Goal: Task Accomplishment & Management: Use online tool/utility

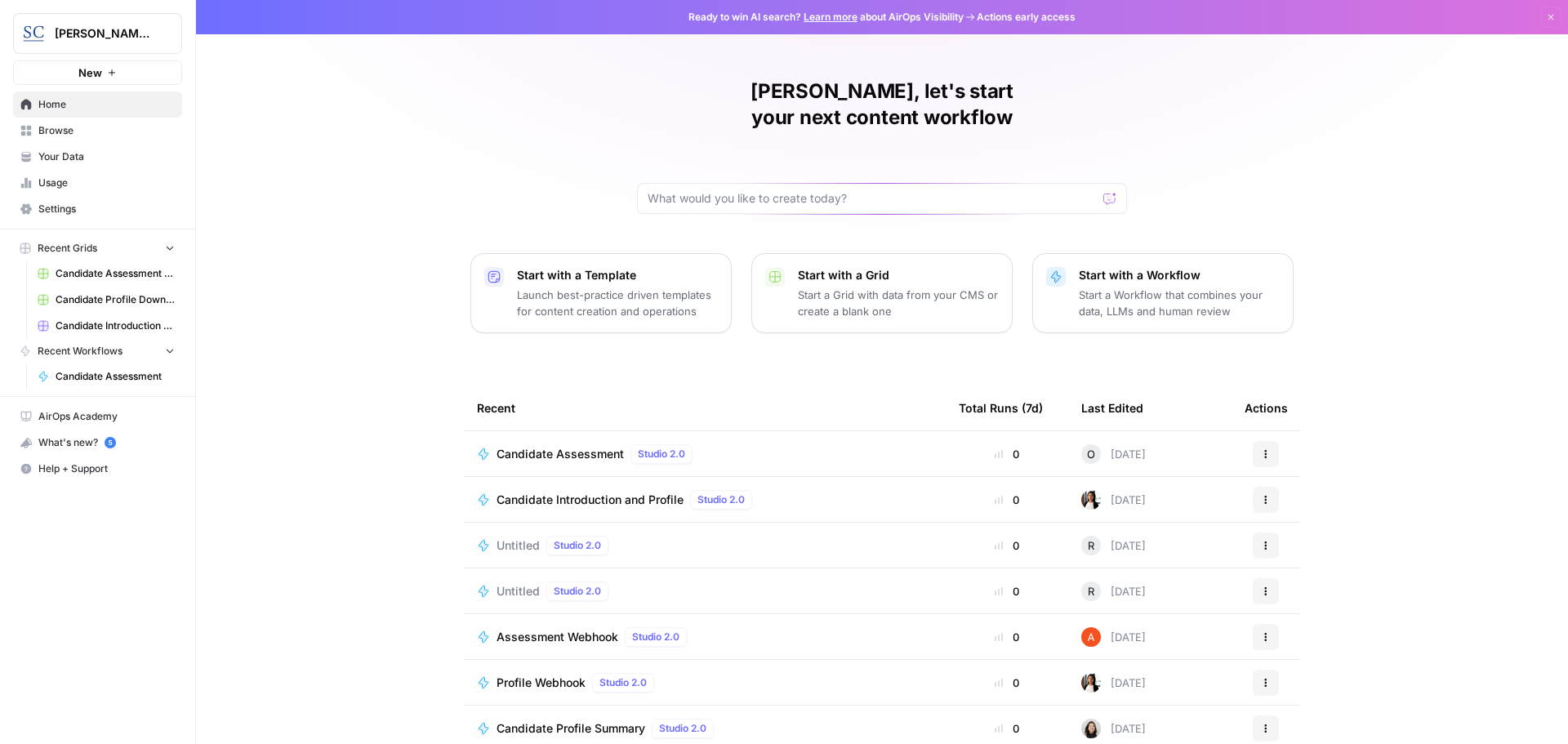
click at [548, 446] on span "Candidate Assessment" at bounding box center [560, 454] width 128 height 16
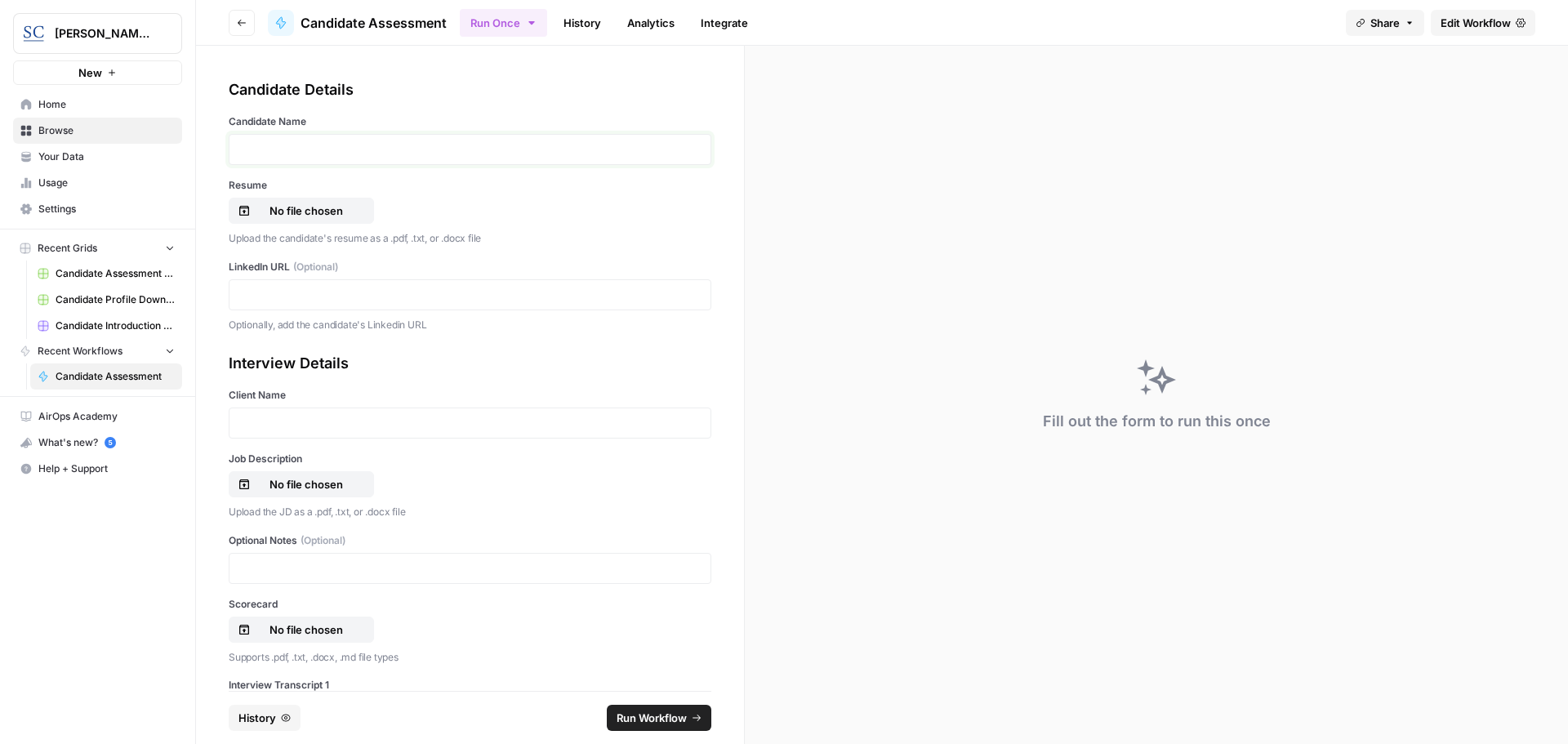
click at [261, 151] on p at bounding box center [470, 150] width 462 height 16
click at [290, 208] on p "No file chosen" at bounding box center [306, 211] width 104 height 16
click at [328, 210] on p "No file chosen" at bounding box center [306, 211] width 104 height 16
click at [256, 205] on p "[PERSON_NAME] Resume (1).doc" at bounding box center [306, 211] width 104 height 16
click at [317, 292] on p at bounding box center [470, 295] width 462 height 16
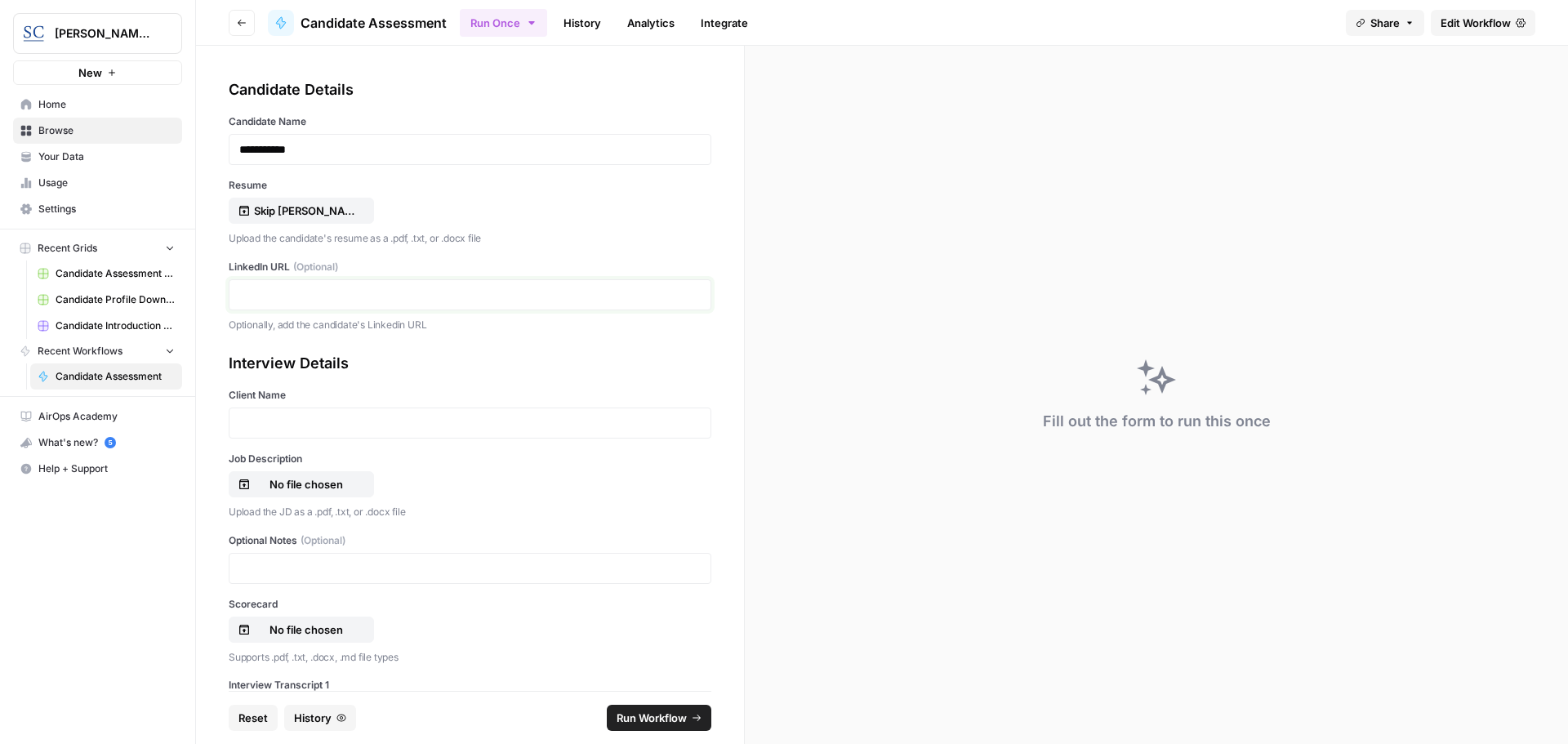
click at [248, 298] on p at bounding box center [470, 295] width 462 height 16
click at [244, 421] on p at bounding box center [470, 423] width 462 height 16
click at [273, 485] on p "No file chosen" at bounding box center [306, 485] width 104 height 16
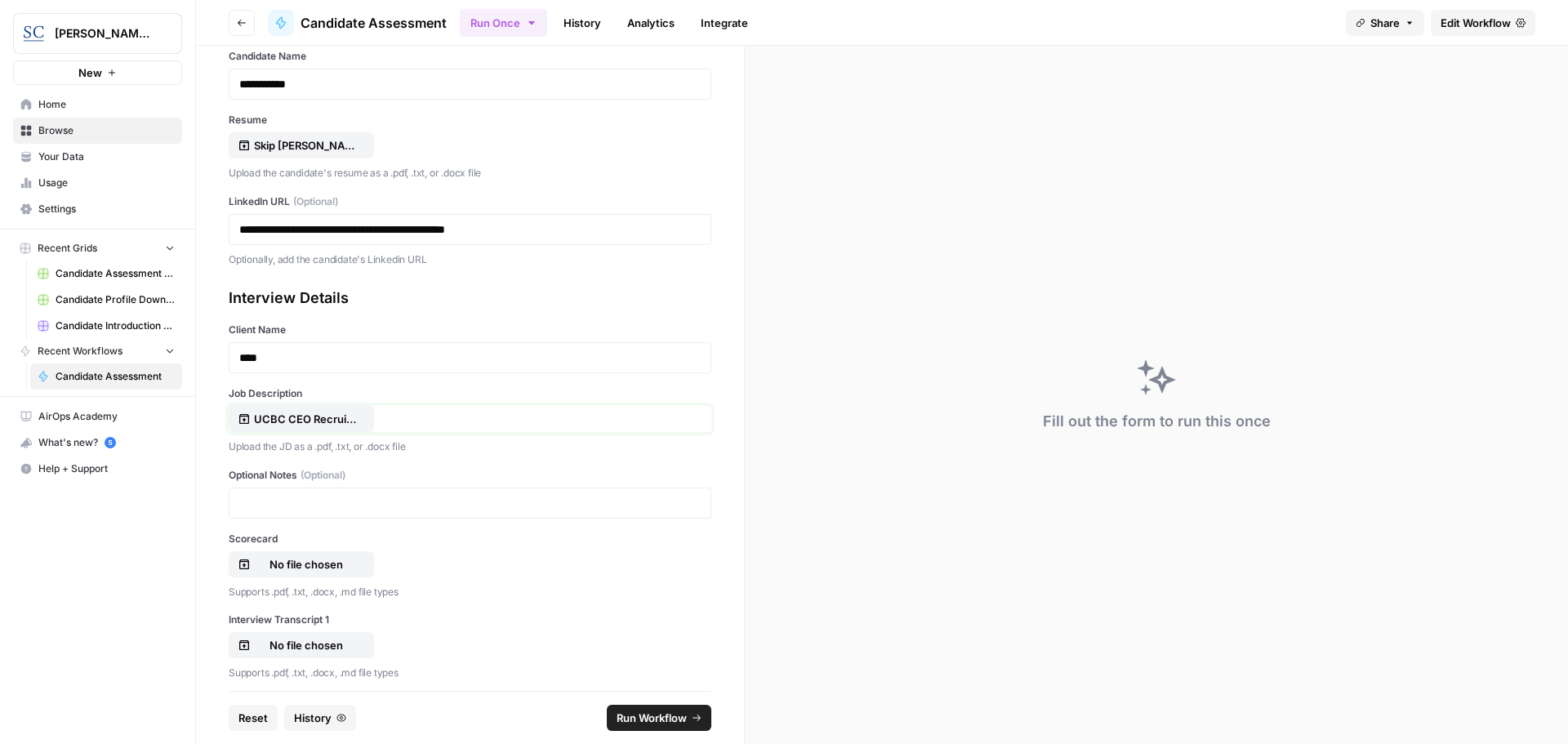
scroll to position [164, 0]
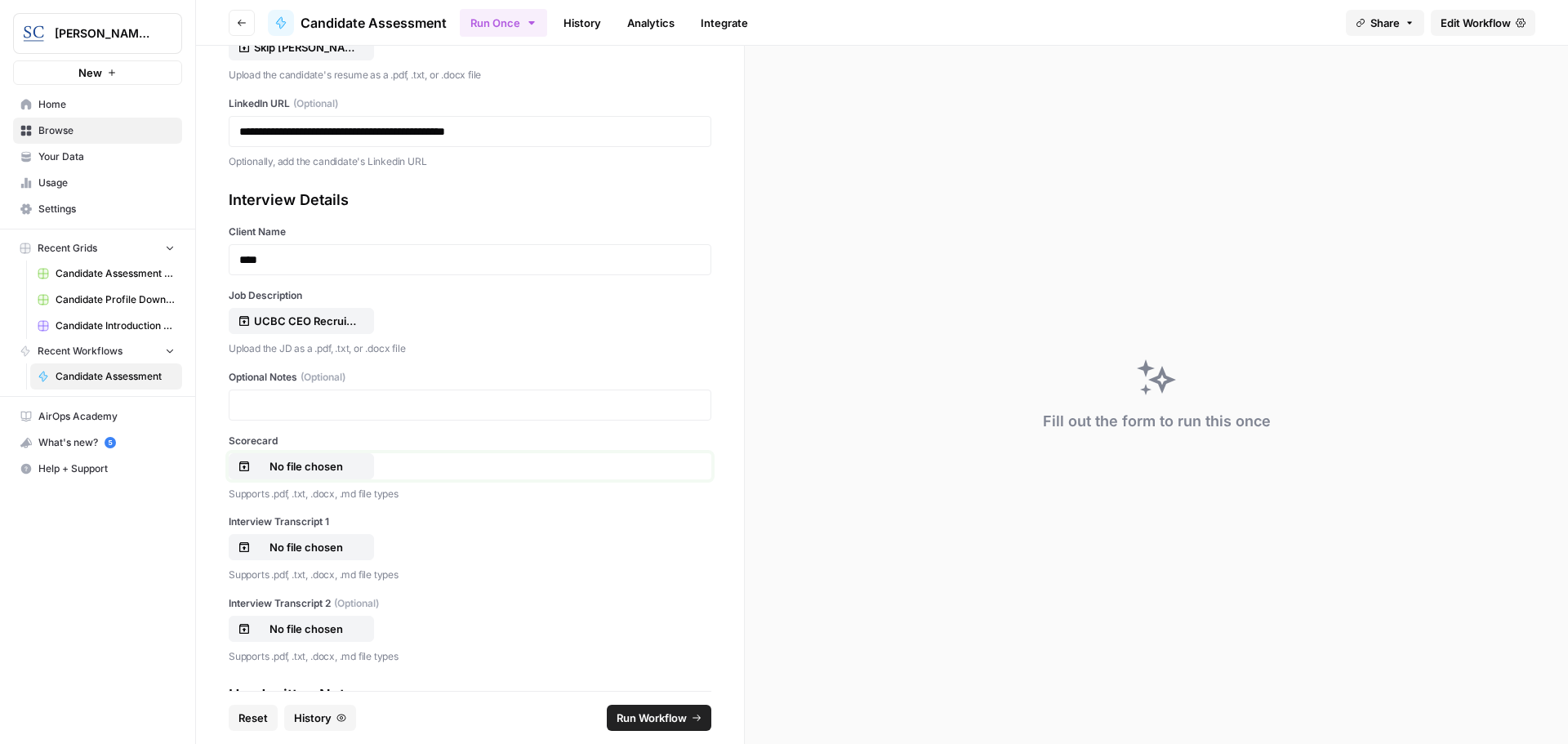
click at [301, 467] on p "No file chosen" at bounding box center [306, 467] width 104 height 16
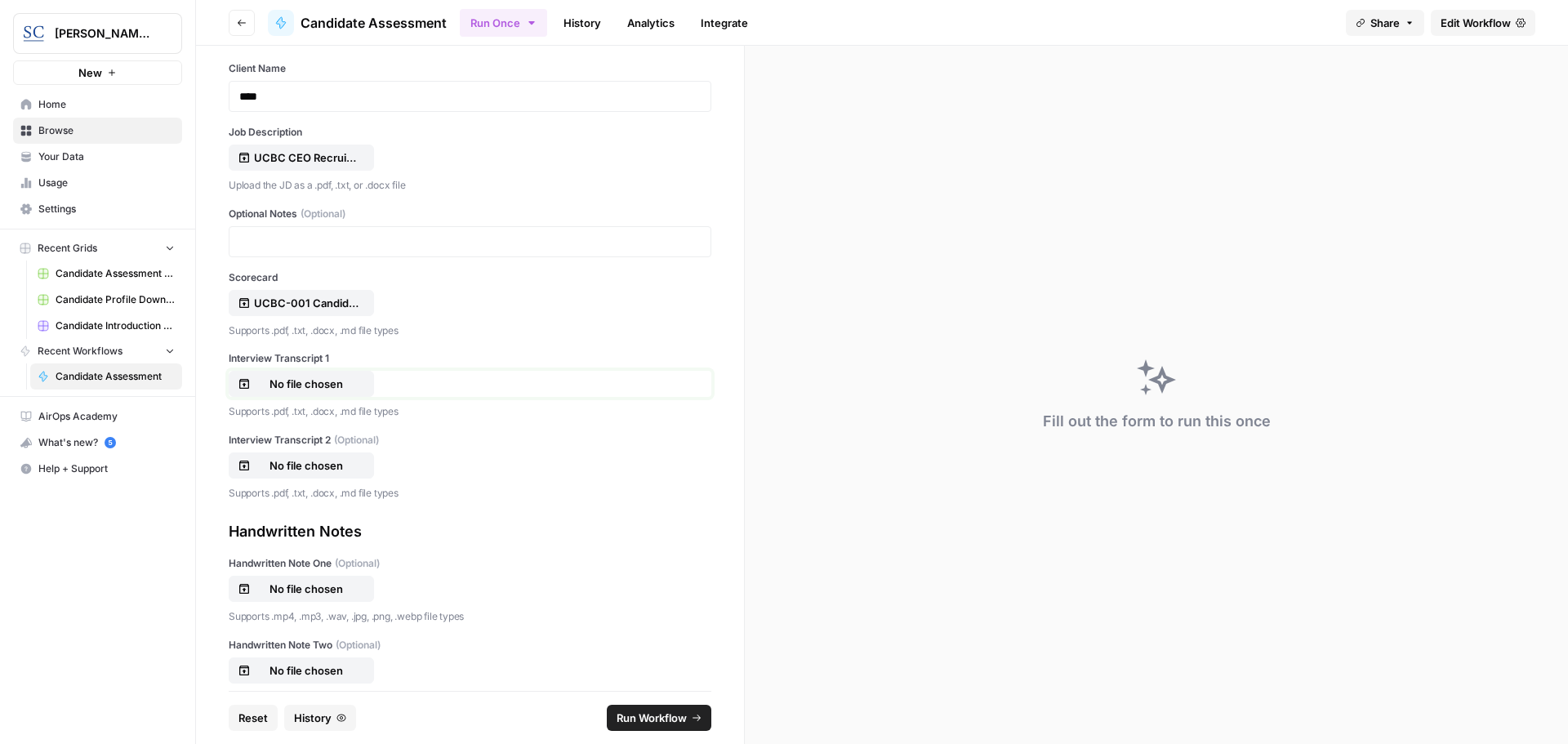
click at [324, 382] on p "No file chosen" at bounding box center [306, 384] width 104 height 16
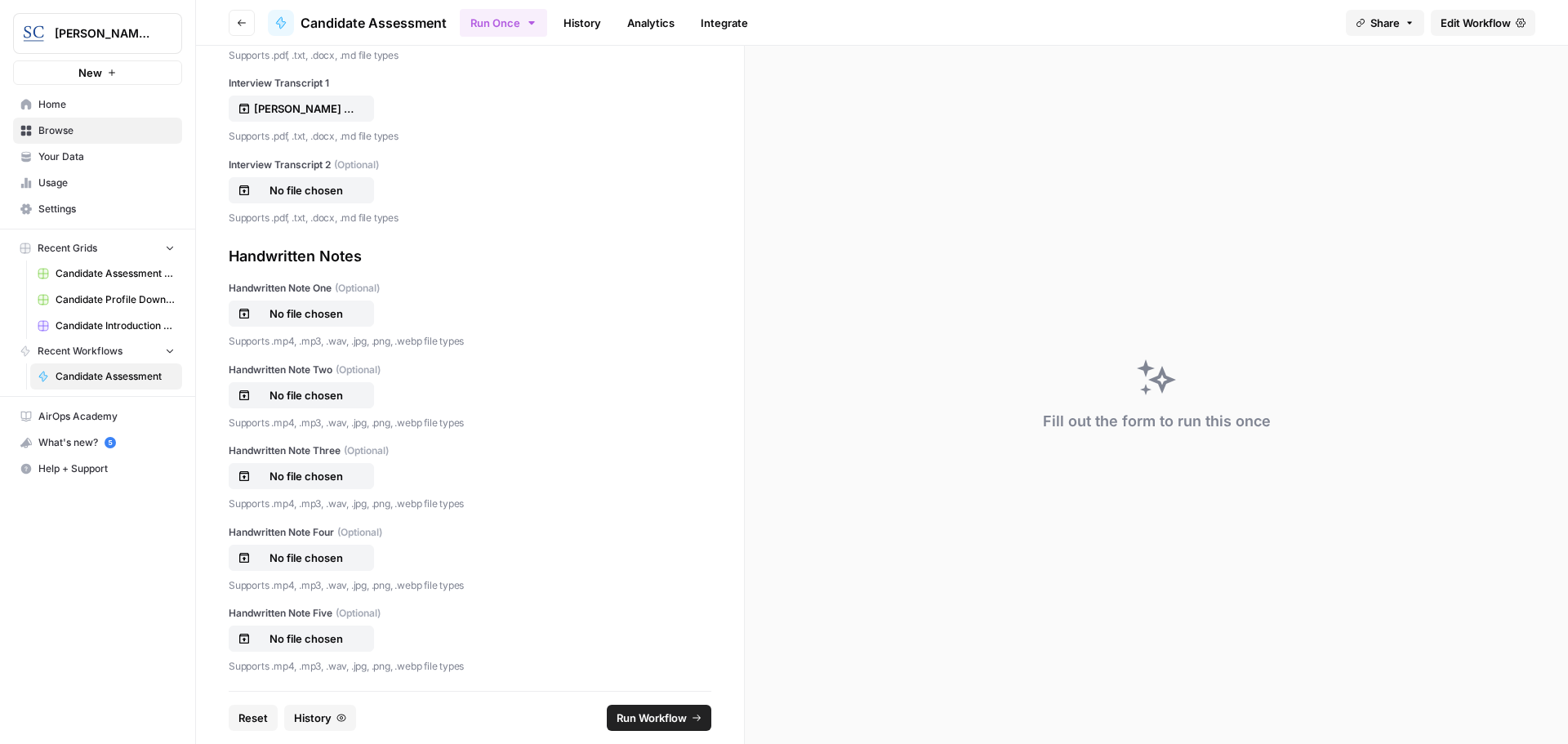
scroll to position [606, 0]
click at [643, 721] on span "Run Workflow" at bounding box center [651, 718] width 70 height 16
click at [1543, 671] on icon "close" at bounding box center [1545, 675] width 12 height 13
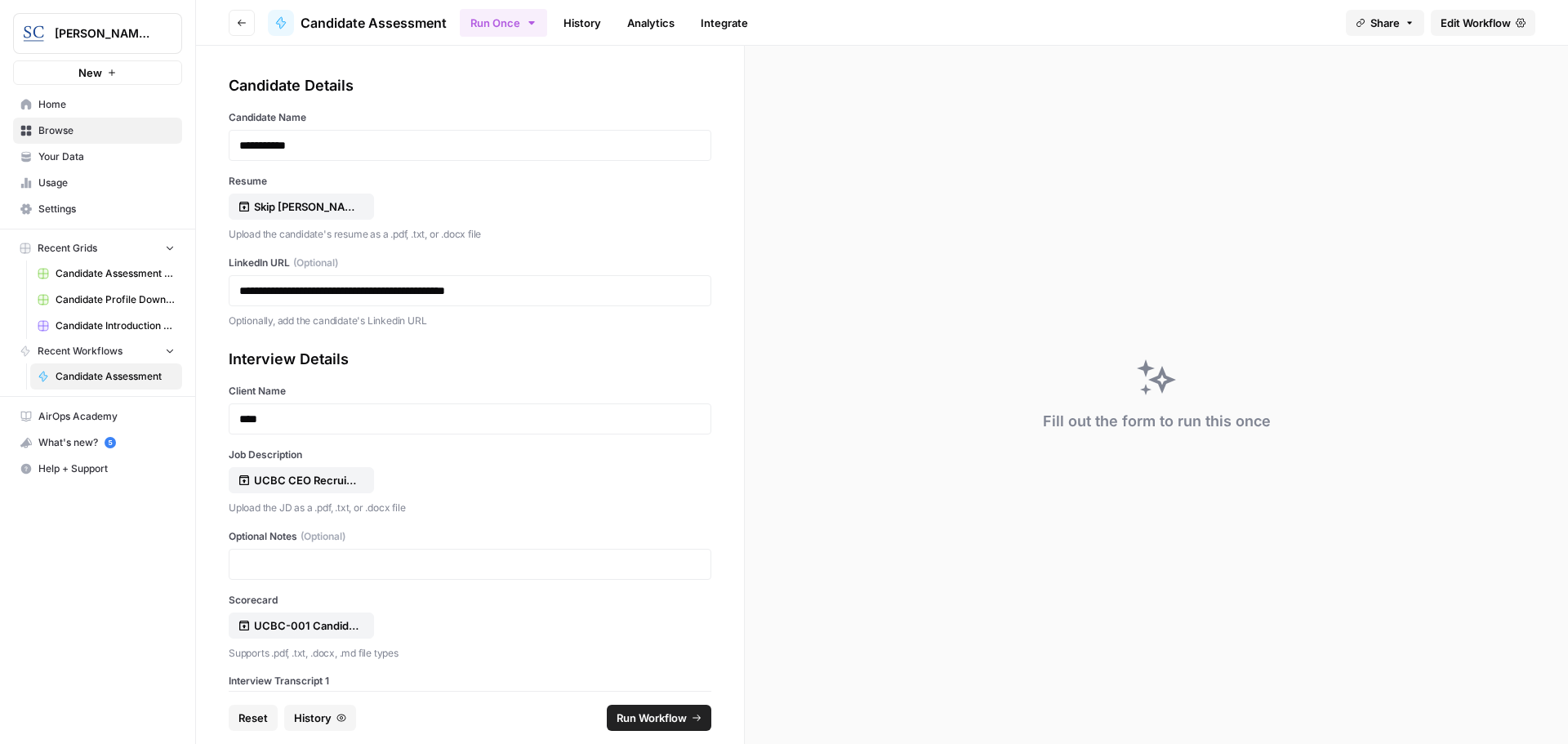
scroll to position [0, 0]
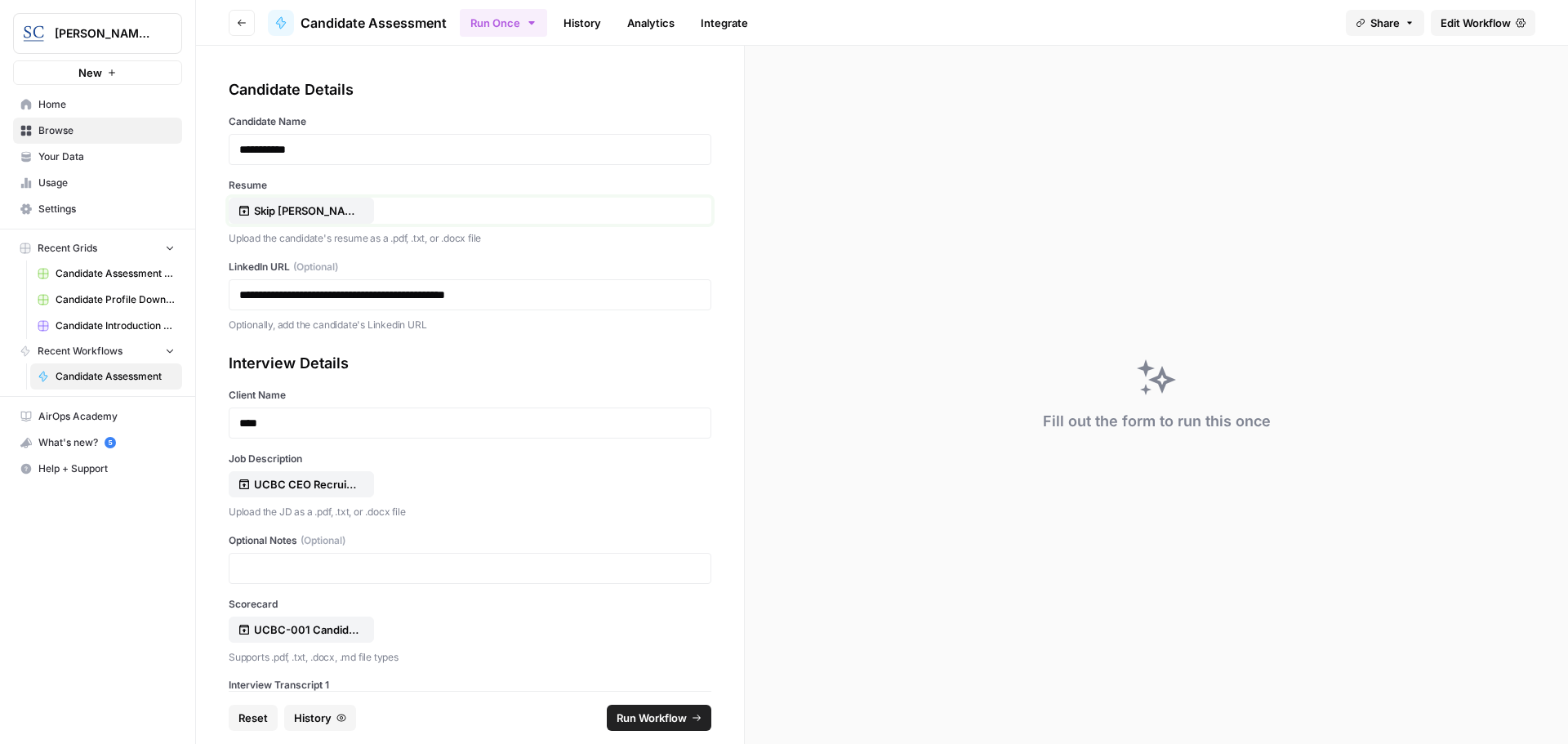
click at [263, 212] on p "Skip [PERSON_NAME] Jr Resume 8 2025.doc" at bounding box center [306, 211] width 104 height 16
click at [652, 716] on span "Run Workflow" at bounding box center [651, 718] width 70 height 16
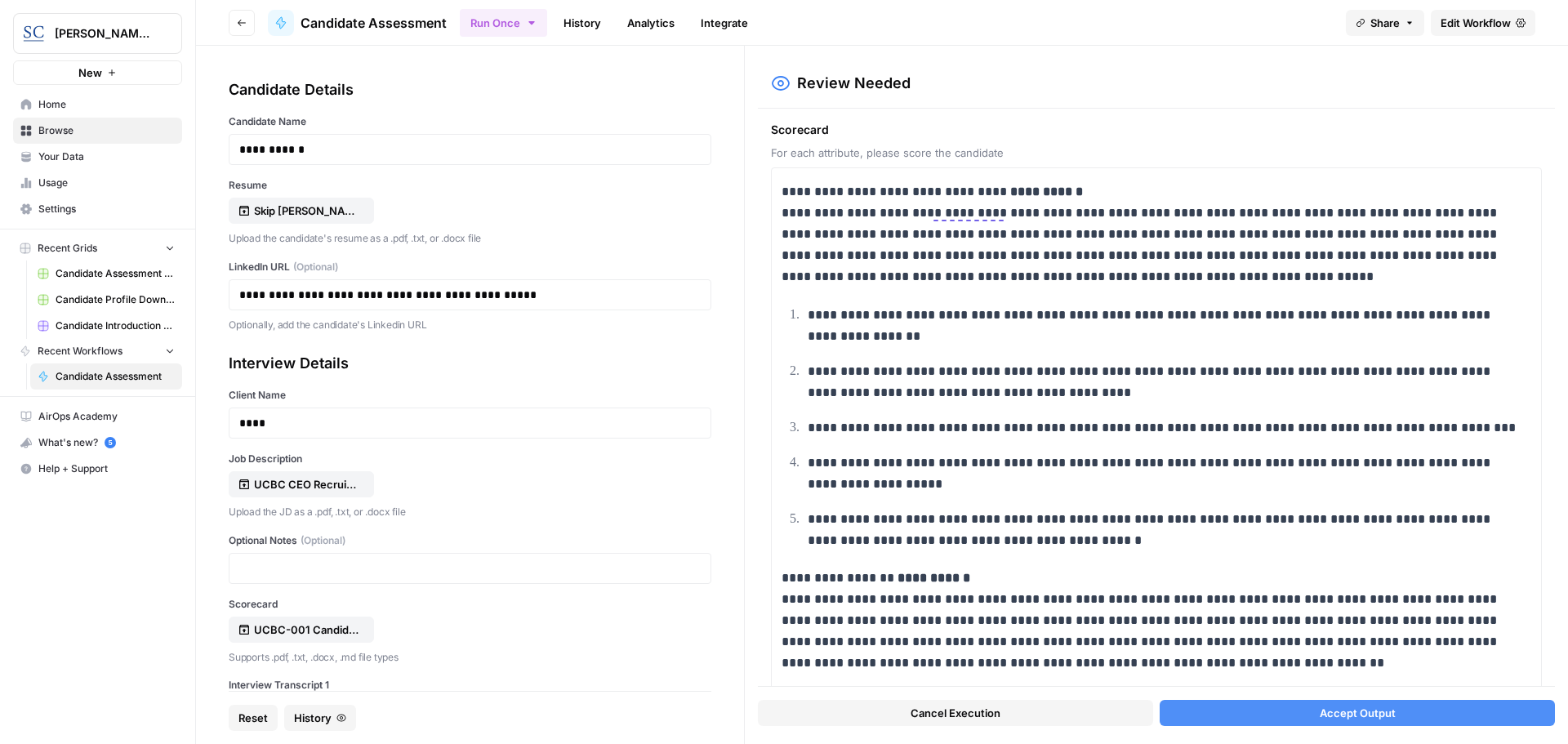
click at [1334, 711] on span "Accept Output" at bounding box center [1357, 714] width 76 height 16
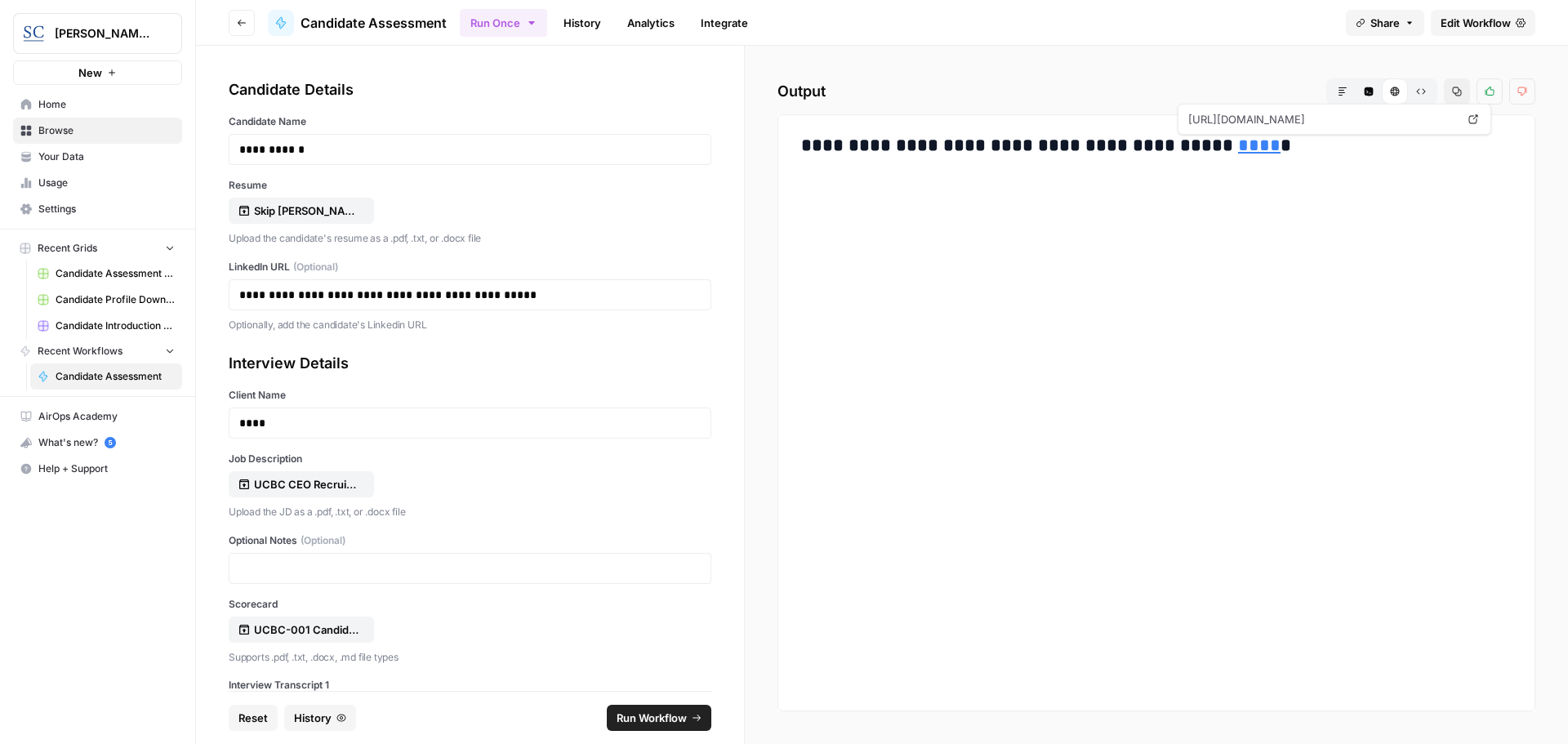
click at [1238, 146] on link "****" at bounding box center [1260, 146] width 43 height 18
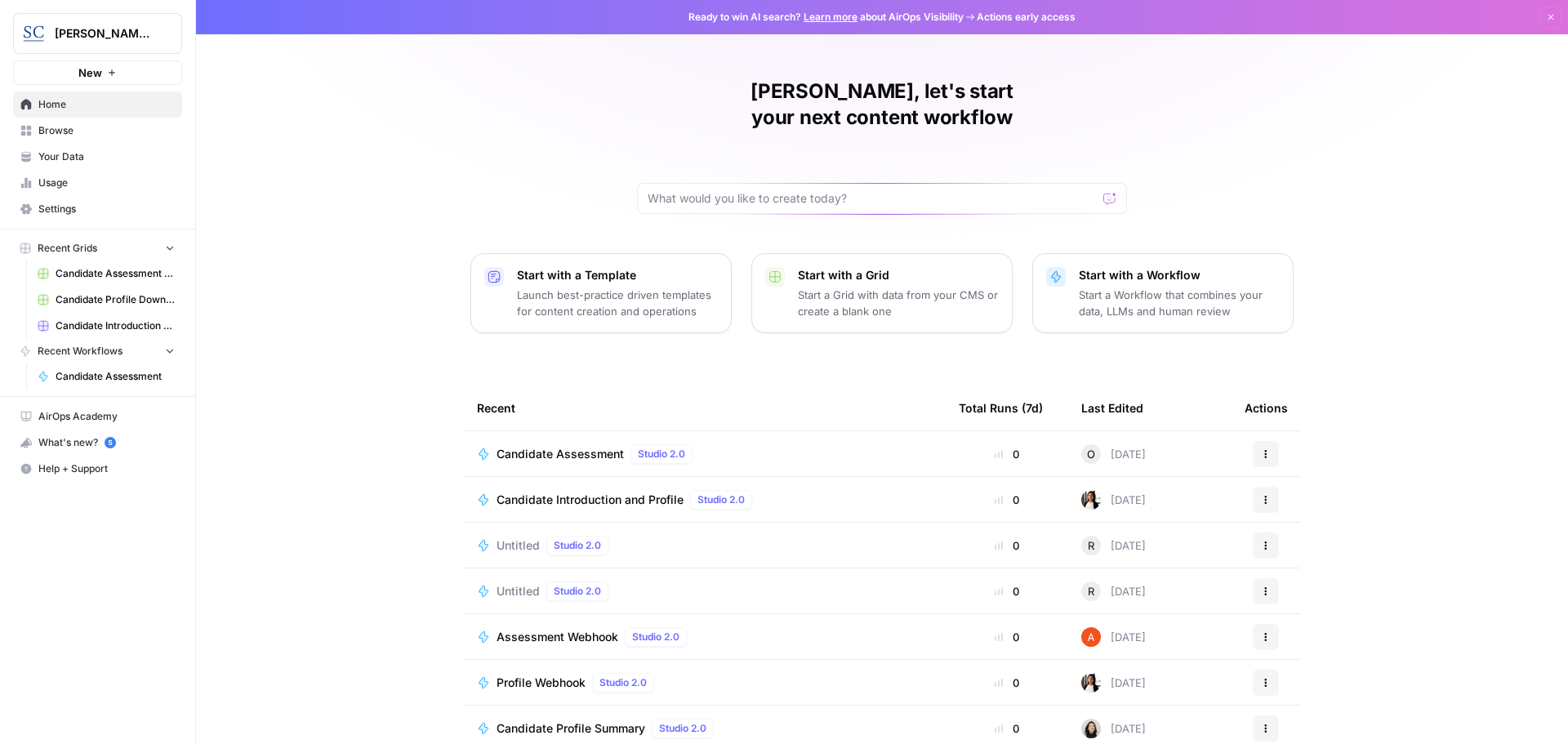
click at [575, 446] on span "Candidate Assessment" at bounding box center [560, 454] width 128 height 16
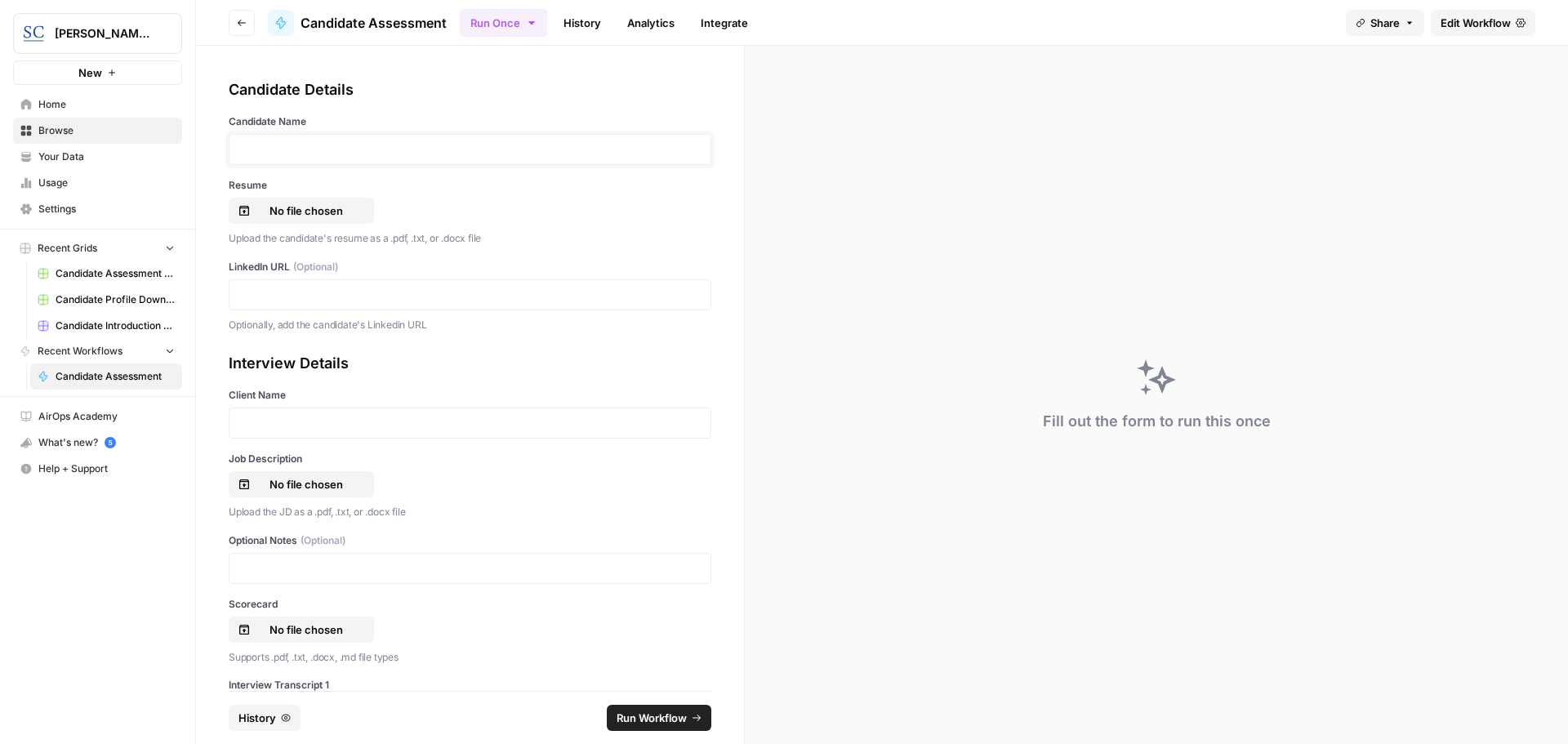
click at [254, 144] on p at bounding box center [470, 150] width 462 height 16
click at [280, 206] on p "No file chosen" at bounding box center [306, 211] width 104 height 16
click at [265, 291] on p at bounding box center [470, 295] width 462 height 16
click at [295, 420] on p at bounding box center [470, 423] width 462 height 16
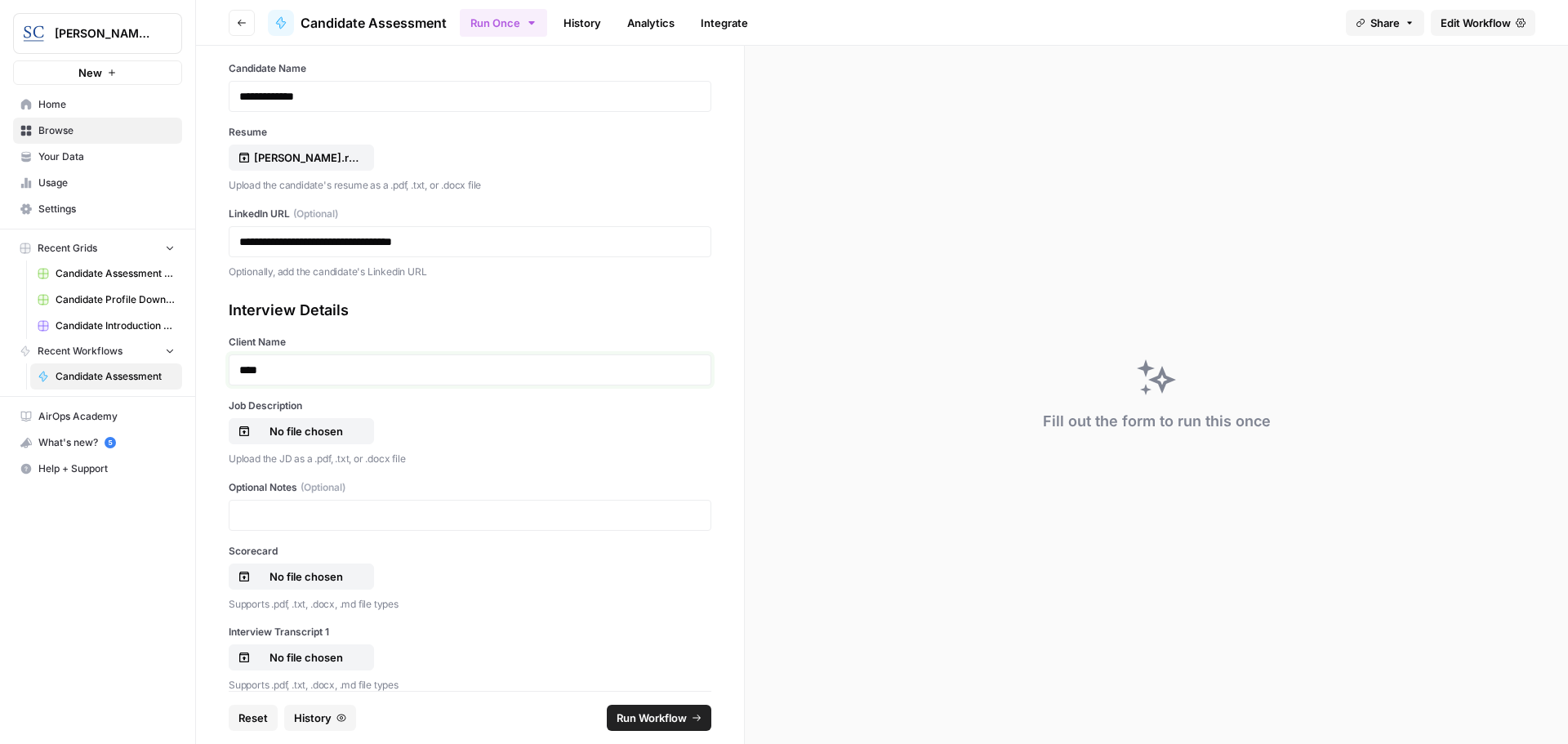
scroll to position [81, 0]
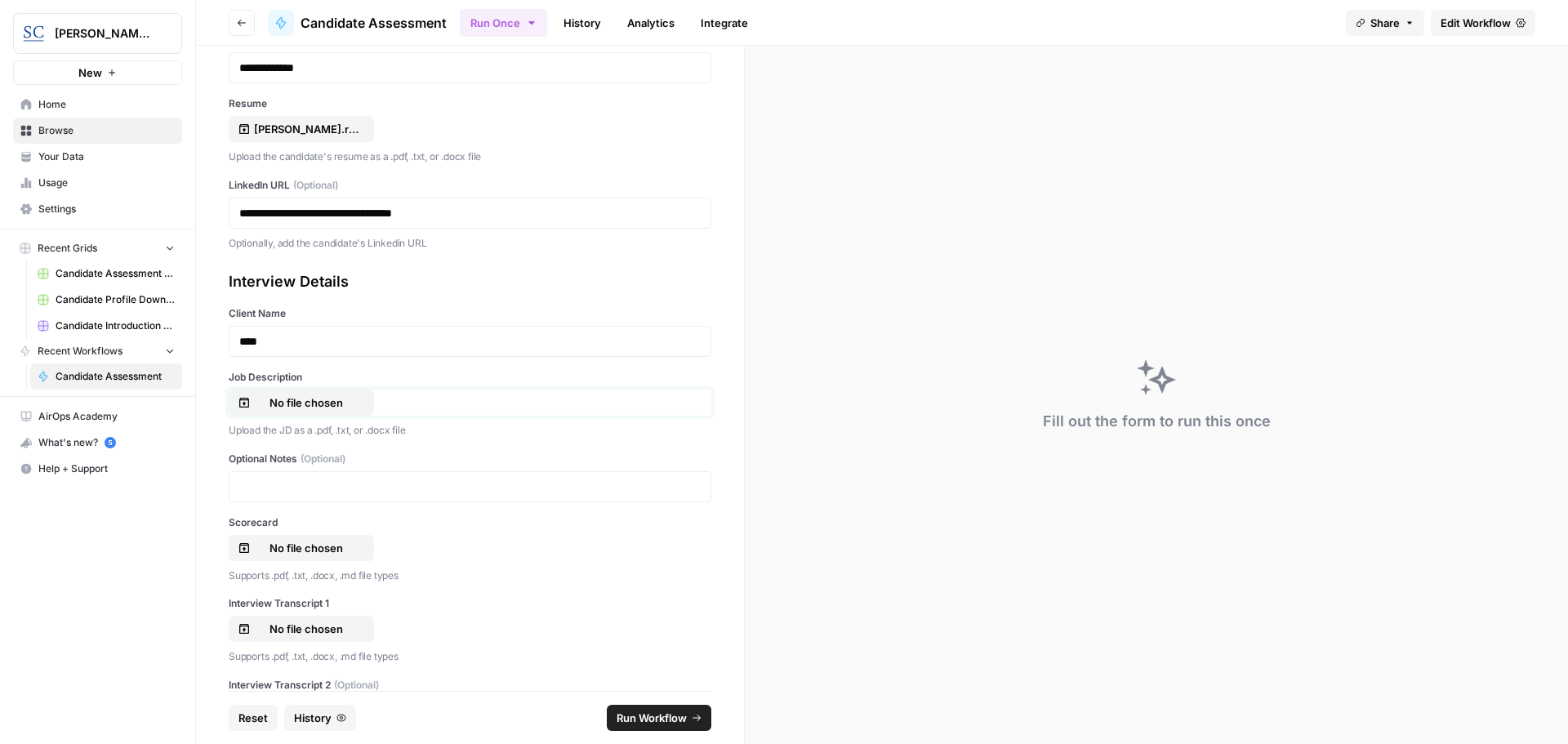
click at [297, 407] on p "No file chosen" at bounding box center [306, 402] width 104 height 16
click at [321, 547] on p "No file chosen" at bounding box center [306, 548] width 104 height 16
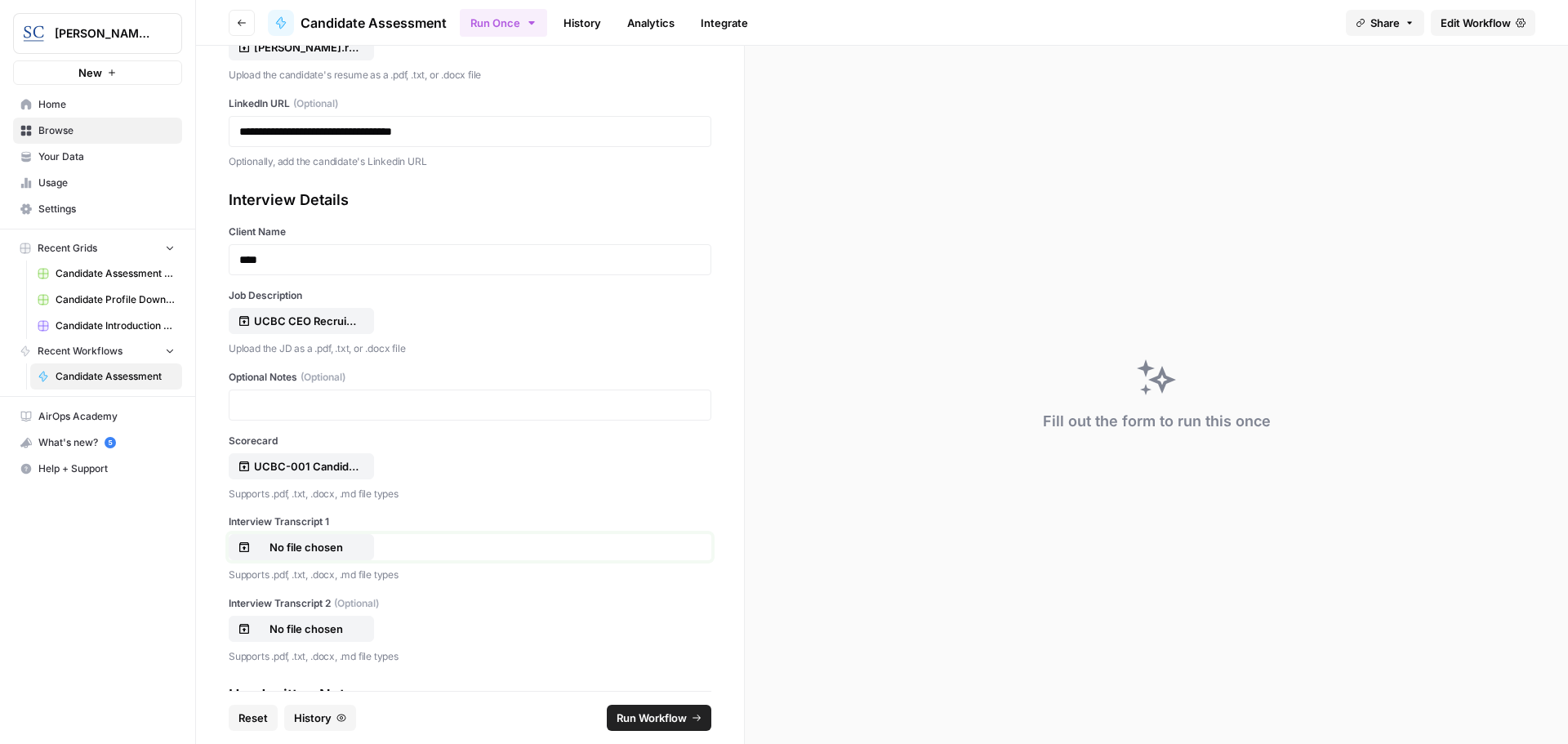
click at [281, 548] on p "No file chosen" at bounding box center [306, 547] width 104 height 16
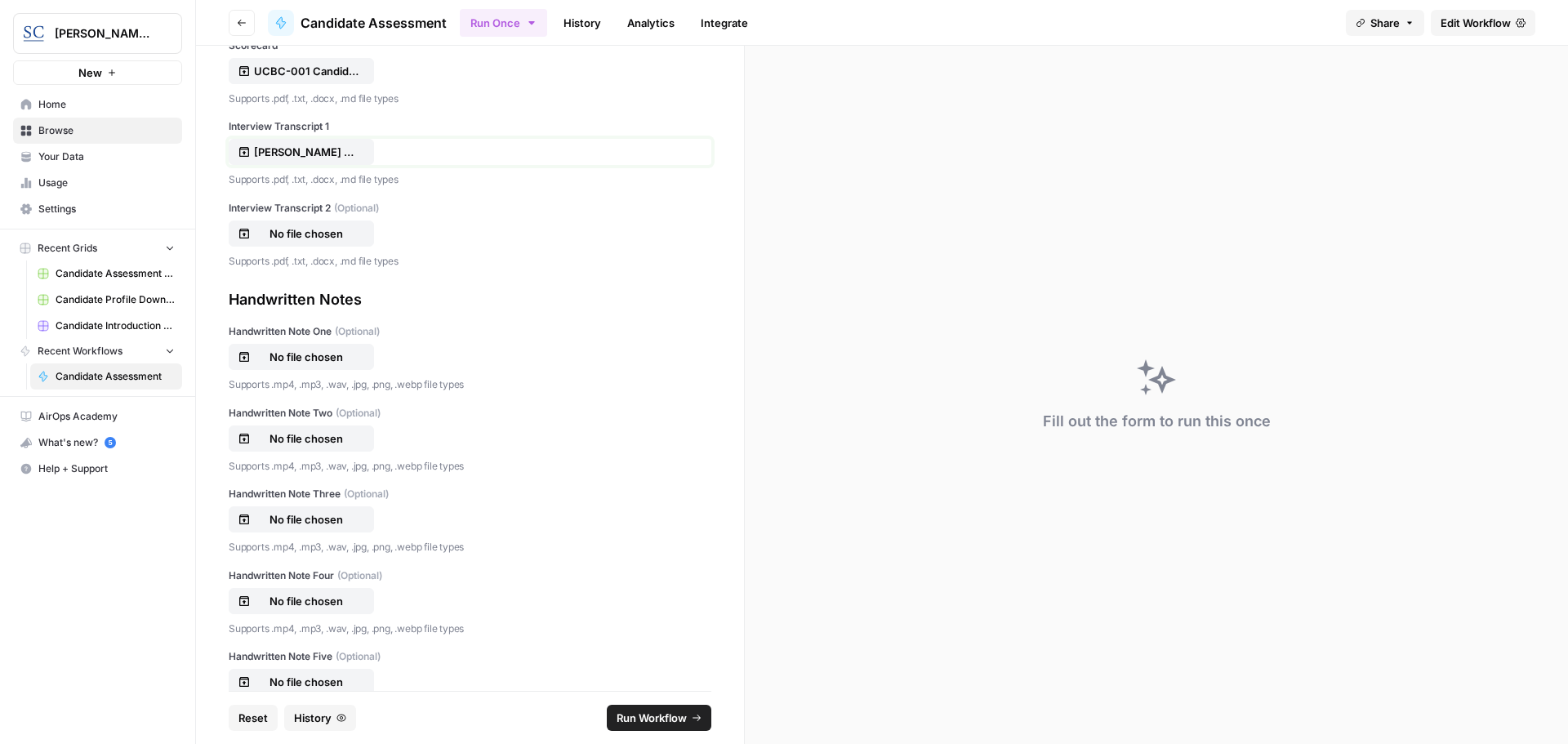
scroll to position [606, 0]
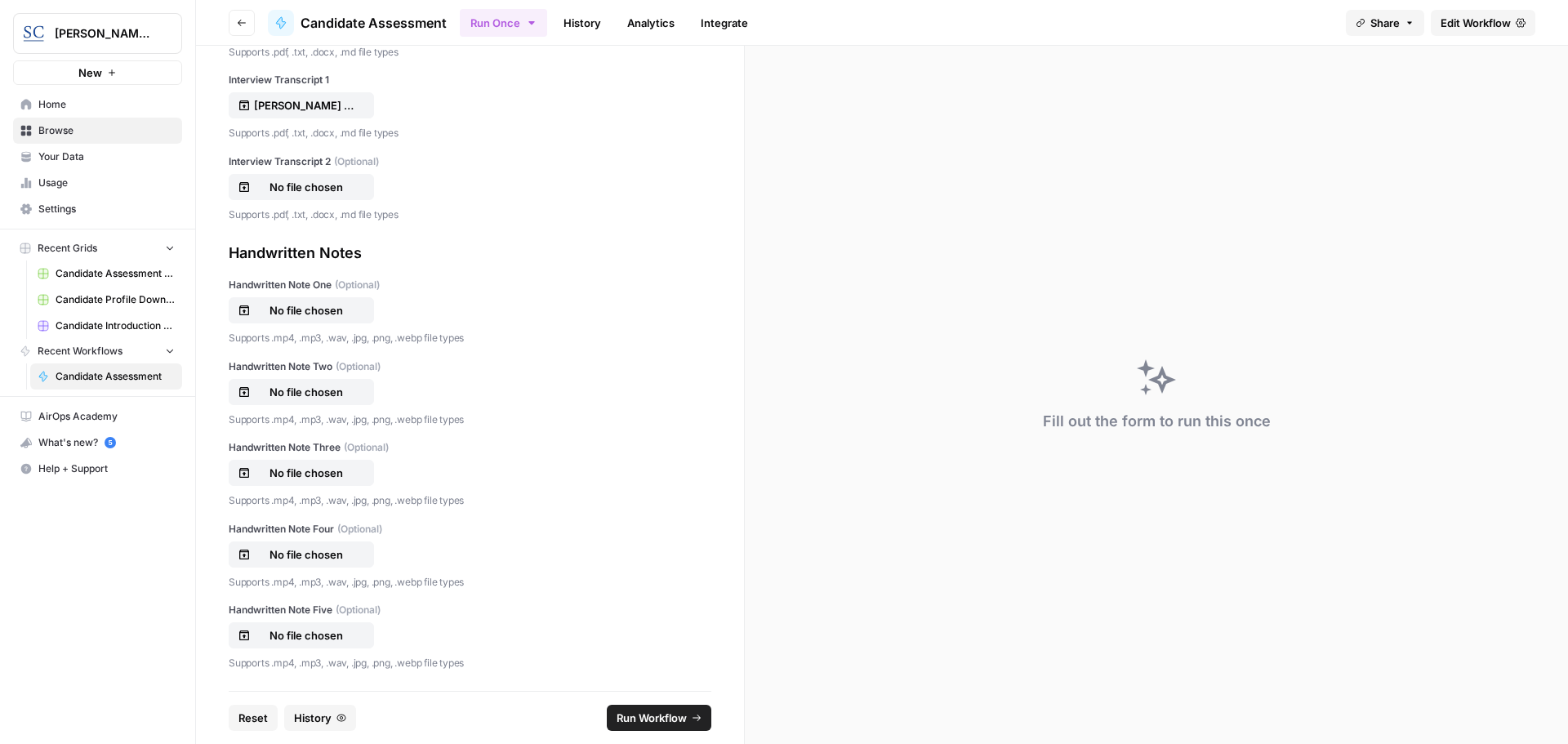
click at [641, 718] on span "Run Workflow" at bounding box center [651, 718] width 70 height 16
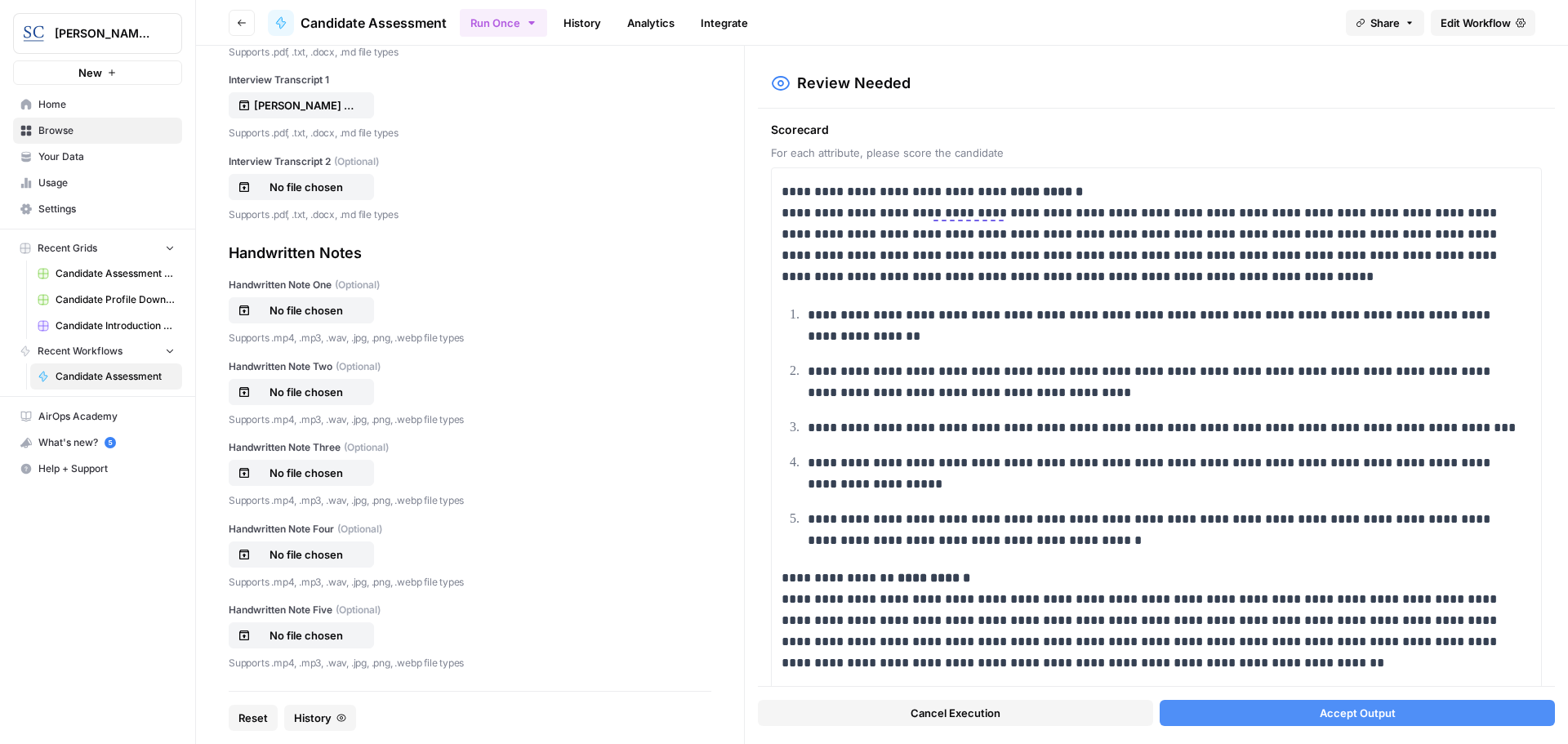
click at [1312, 710] on button "Accept Output" at bounding box center [1357, 714] width 395 height 26
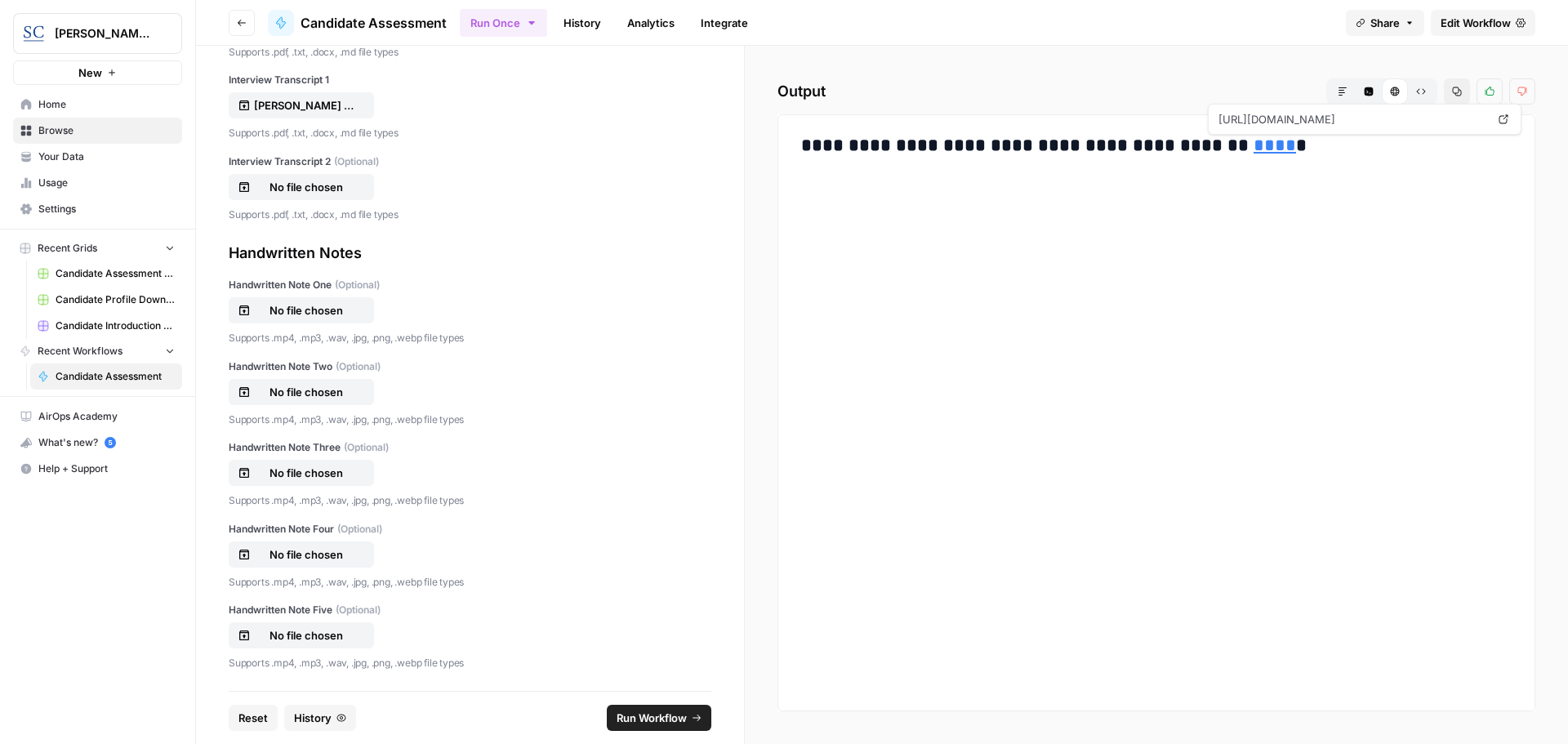
click at [1254, 151] on link "****" at bounding box center [1275, 146] width 43 height 18
